Goal: Task Accomplishment & Management: Use online tool/utility

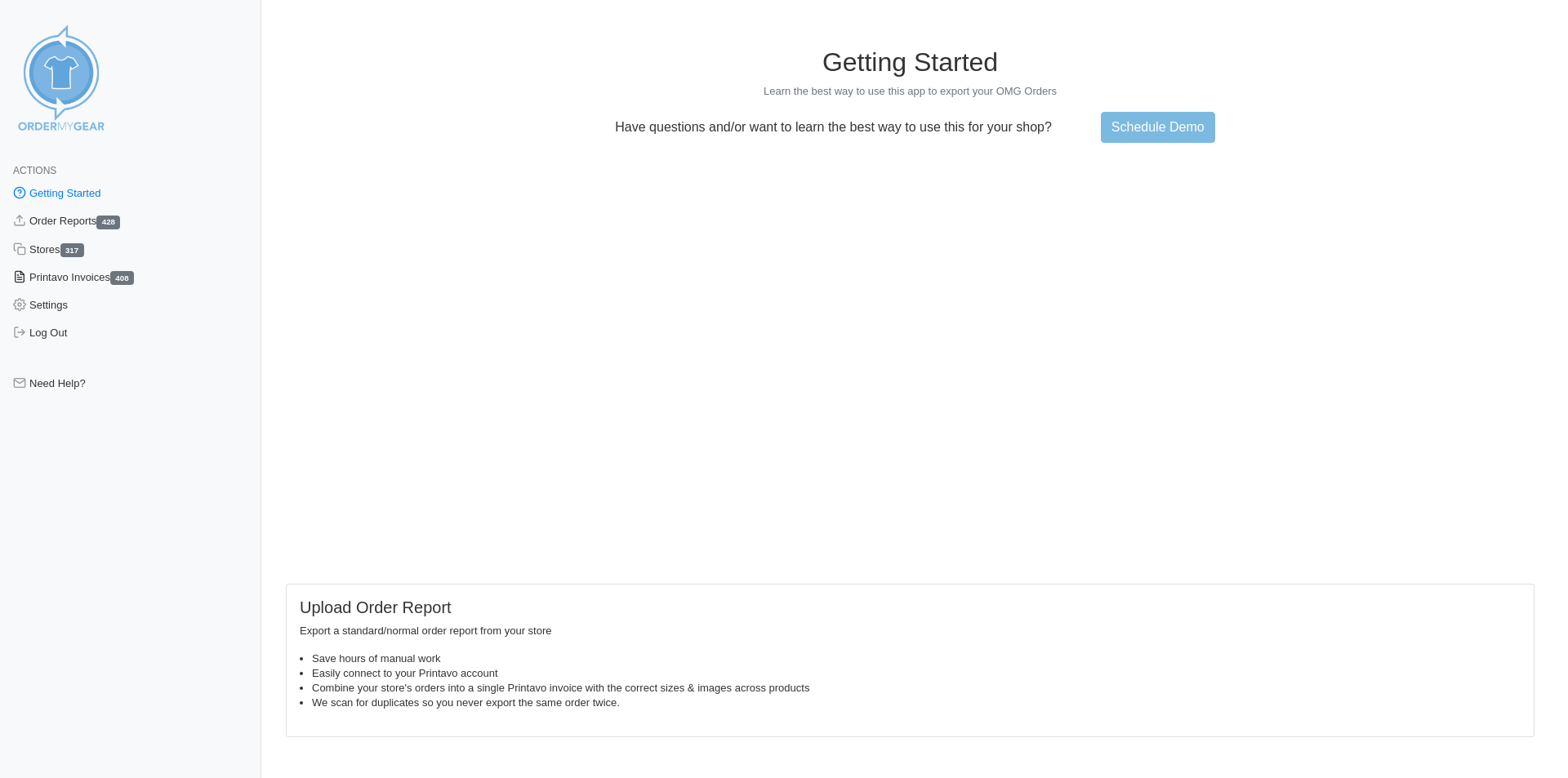
click at [76, 282] on link "Printavo Invoices 408" at bounding box center [131, 277] width 261 height 28
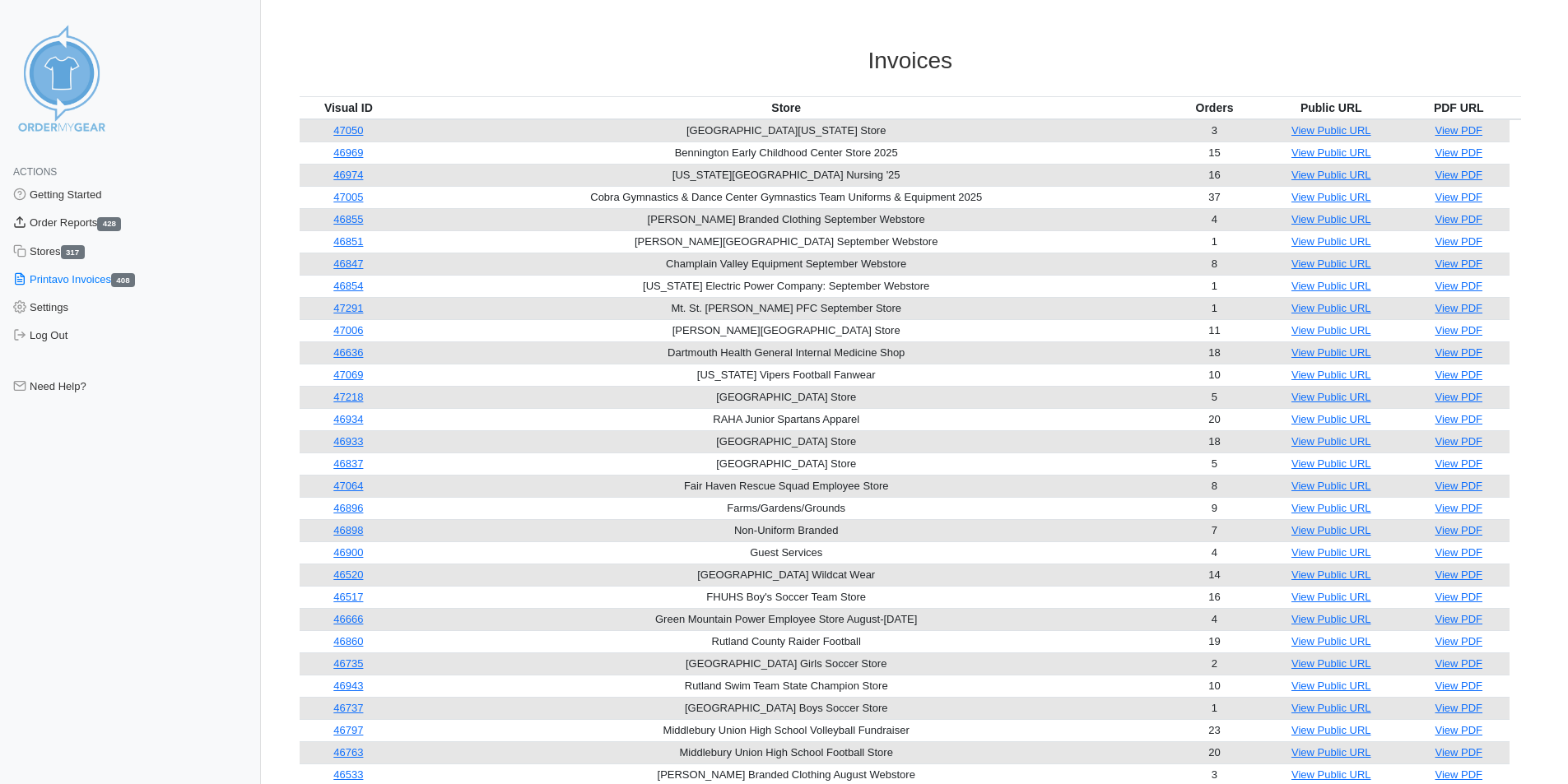
click at [93, 216] on link "Order Reports 428" at bounding box center [130, 223] width 261 height 28
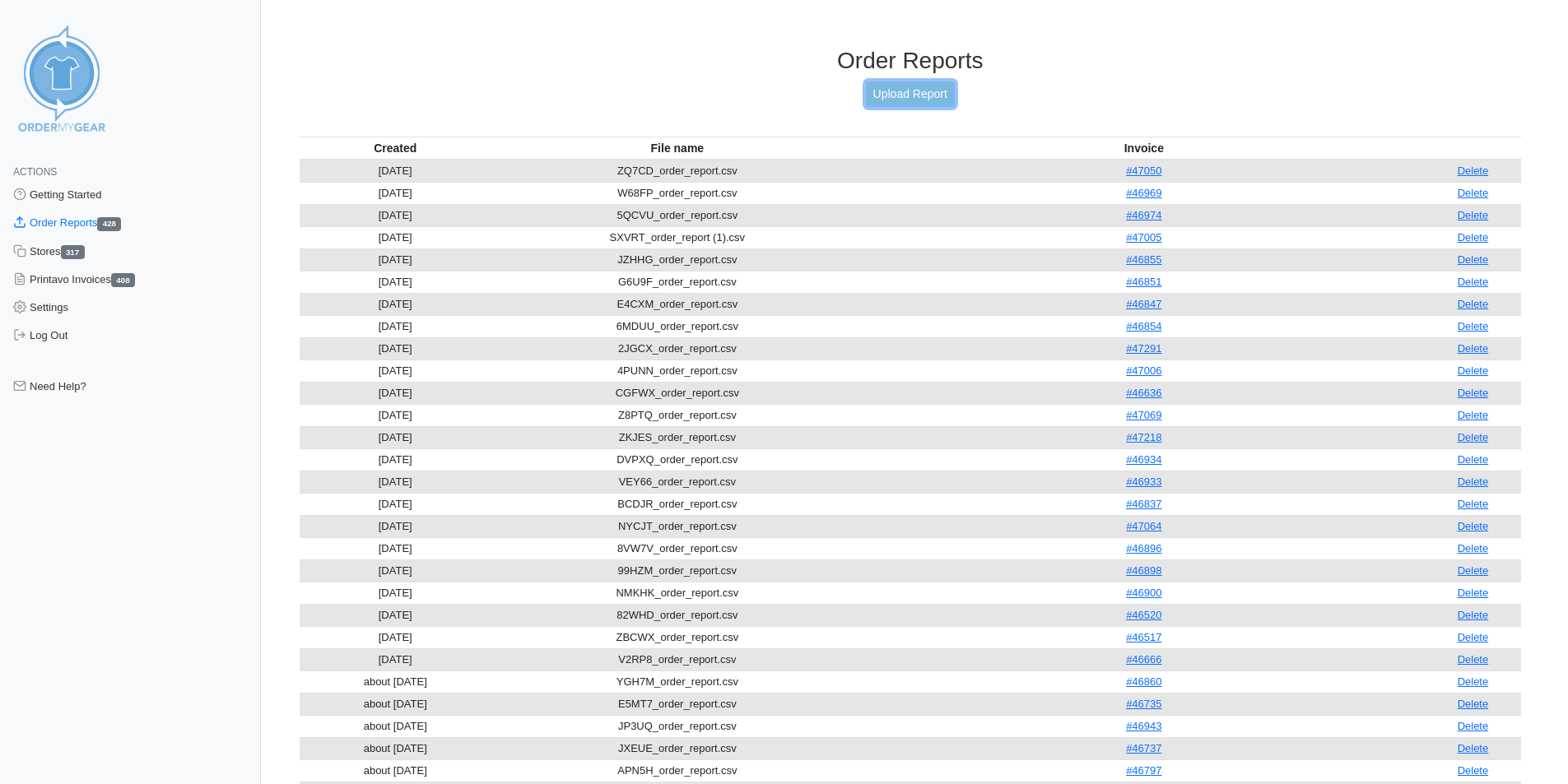
click at [936, 92] on link "Upload Report" at bounding box center [910, 94] width 89 height 26
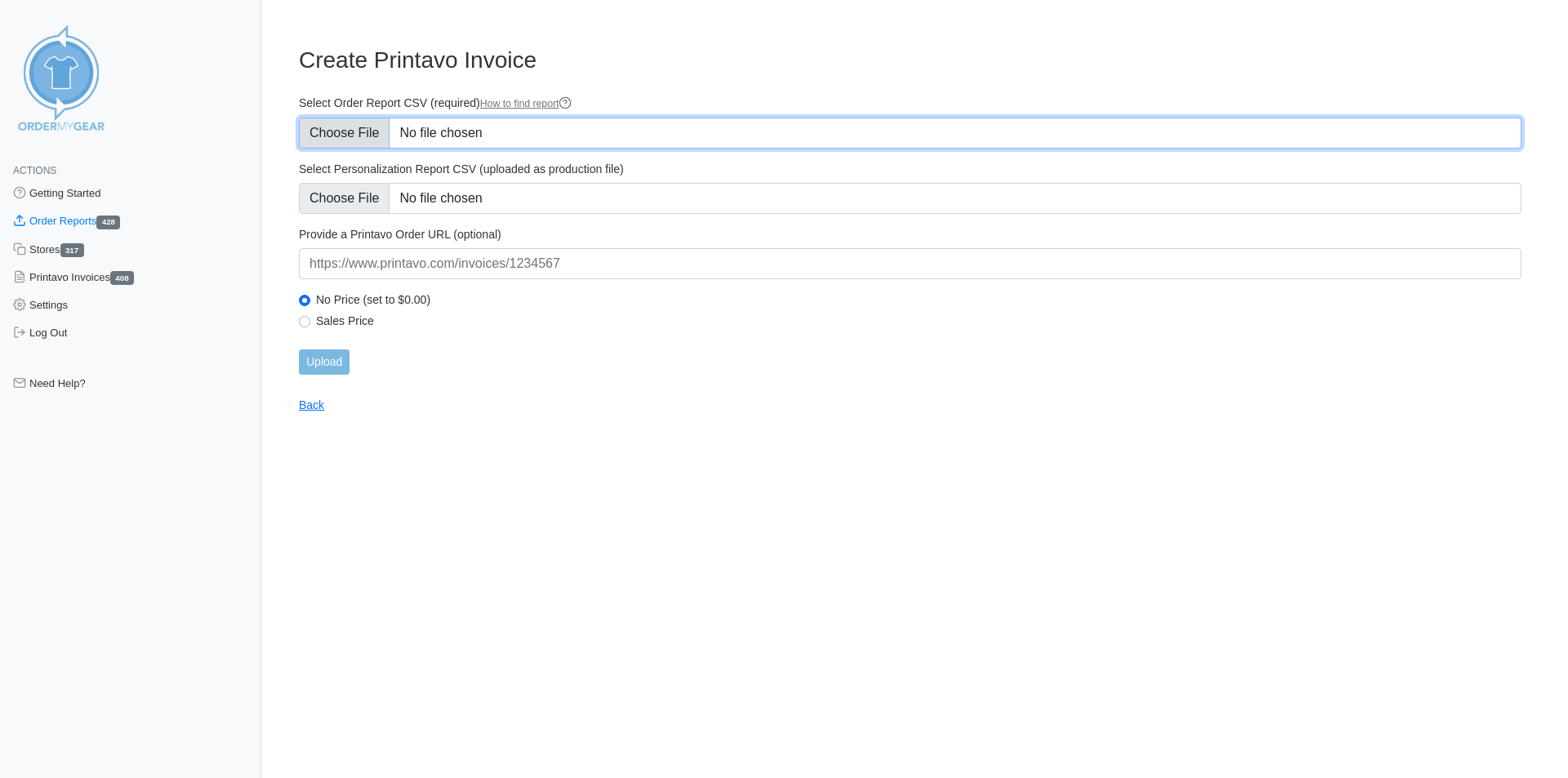
click at [368, 126] on input "Select Order Report CSV (required) How to find report" at bounding box center [910, 132] width 1222 height 31
type input "C:\fakepath\9DQ7T_order_report.csv"
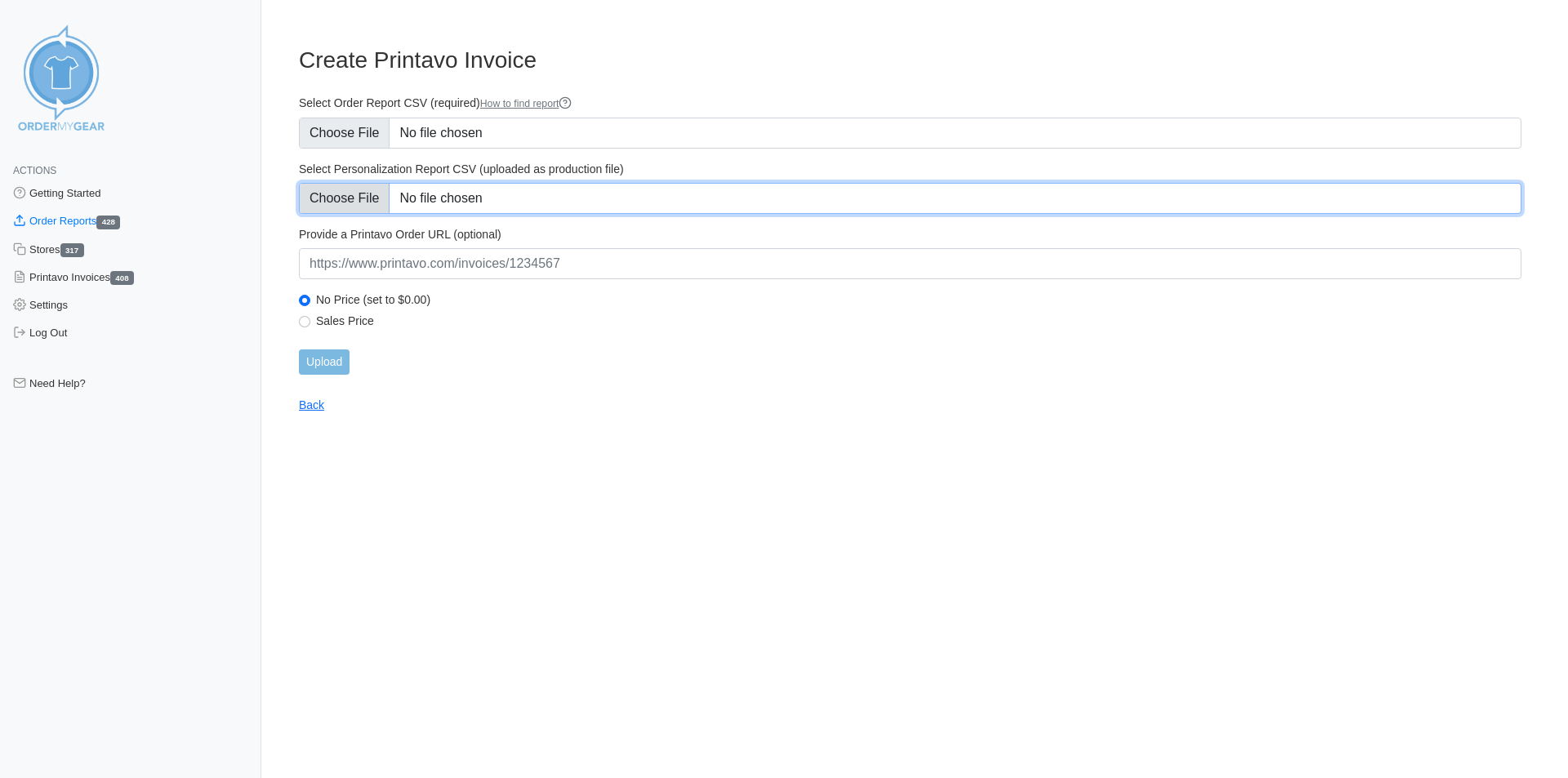
click at [350, 197] on input "Select Personalization Report CSV (uploaded as production file)" at bounding box center [910, 198] width 1222 height 31
type input "C:\fakepath\9DQ7T_personalization_report.csv"
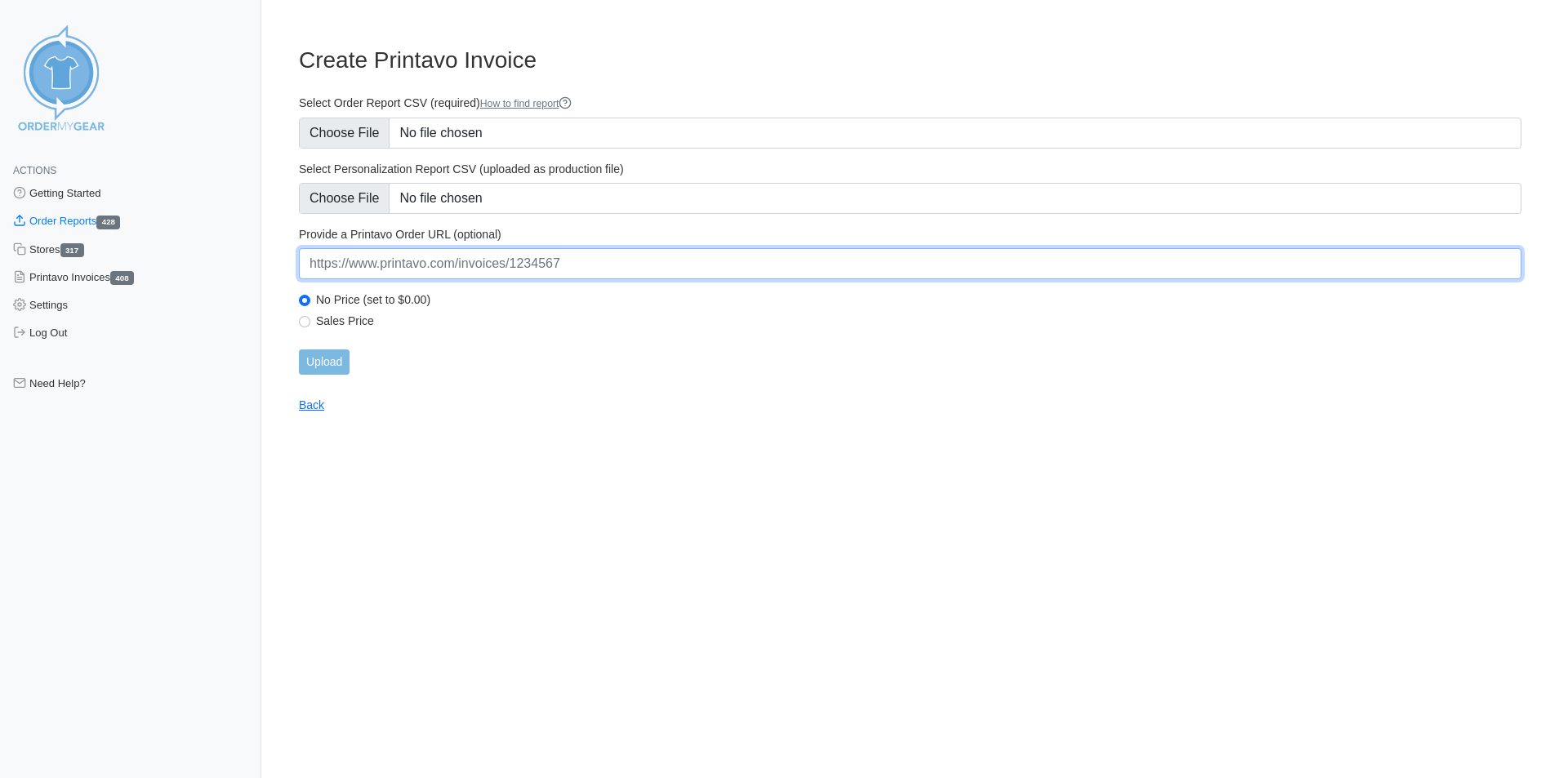
click at [528, 267] on input "url" at bounding box center [910, 263] width 1222 height 31
paste input "https://www.printavo.com/invoices/20437731"
type input "https://www.printavo.com/invoices/20437731"
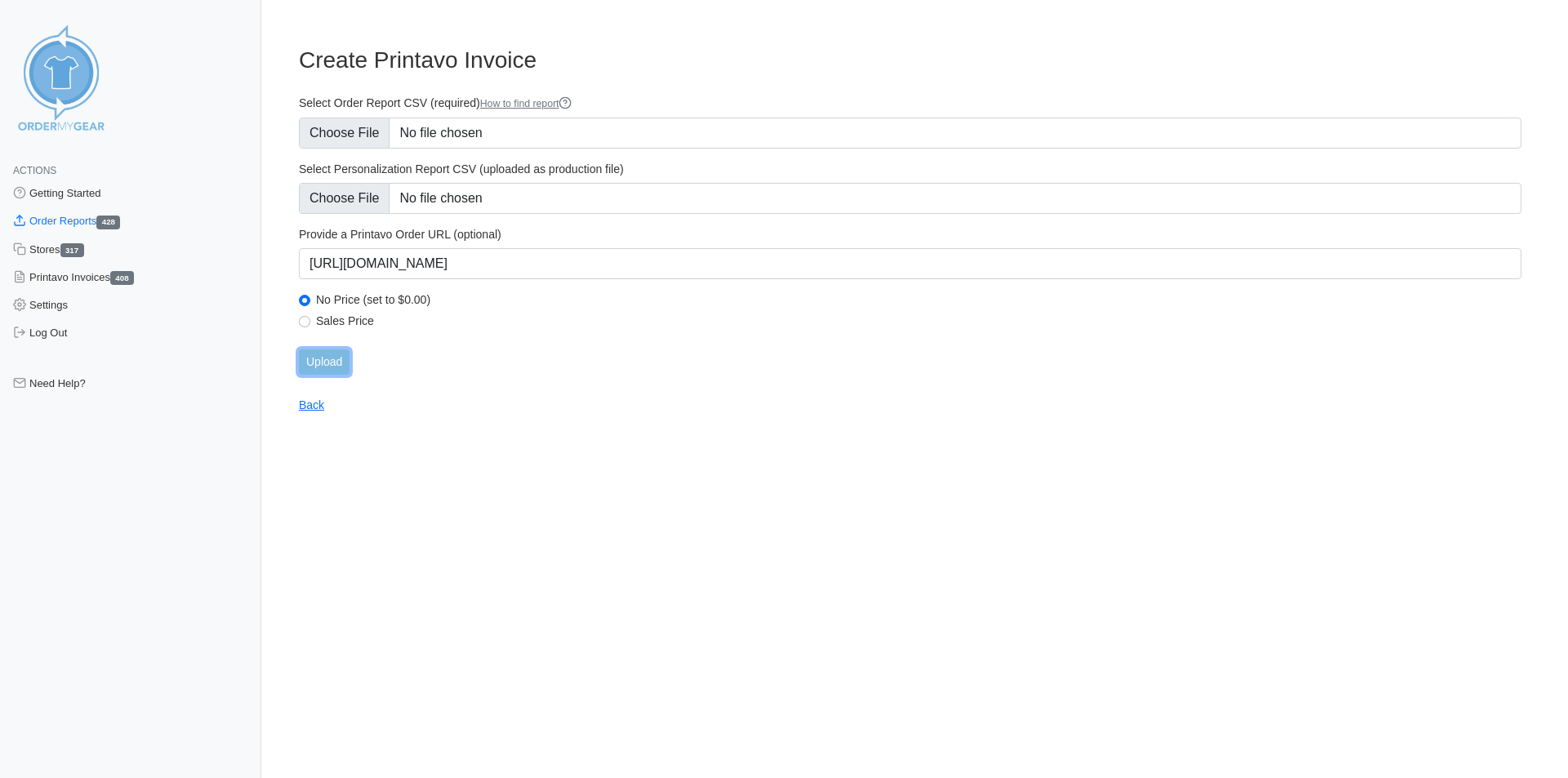
click at [322, 366] on input "Upload" at bounding box center [323, 362] width 51 height 26
